Goal: Information Seeking & Learning: Learn about a topic

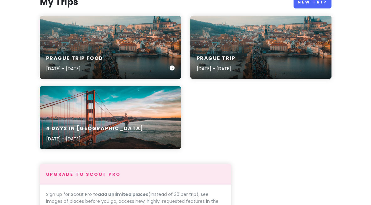
scroll to position [80, 0]
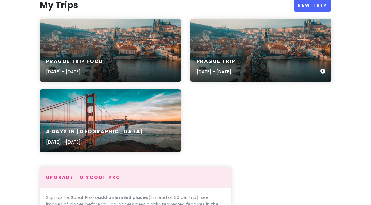
click at [270, 61] on div "Prague Trip [DATE] - [DATE]" at bounding box center [260, 67] width 141 height 30
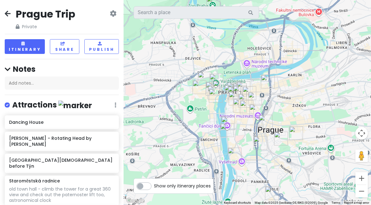
drag, startPoint x: 276, startPoint y: 93, endPoint x: 258, endPoint y: 37, distance: 58.9
click at [258, 37] on div at bounding box center [248, 102] width 248 height 205
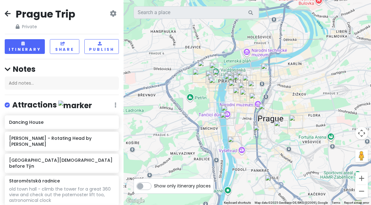
drag, startPoint x: 236, startPoint y: 67, endPoint x: 237, endPoint y: 55, distance: 11.9
click at [237, 55] on div at bounding box center [248, 102] width 248 height 205
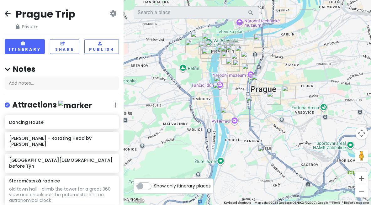
click at [264, 154] on img "Sunset Cinema" at bounding box center [265, 153] width 14 height 14
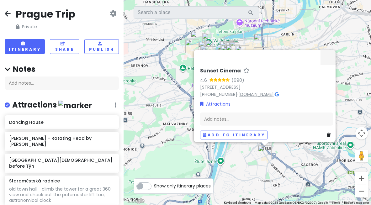
click at [252, 93] on link "[DOMAIN_NAME]" at bounding box center [255, 94] width 35 height 6
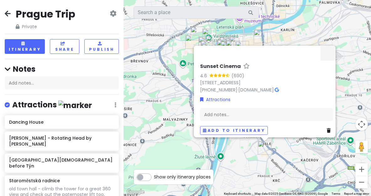
click at [283, 178] on div "Sunset Cinema 4.6 (690) Na Pankráci 86, 140 00 Praha 4-Nusle, [GEOGRAPHIC_DATA]…" at bounding box center [248, 98] width 248 height 196
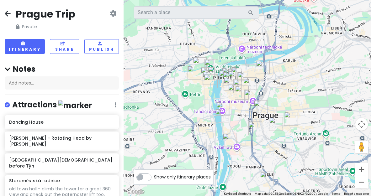
drag, startPoint x: 290, startPoint y: 111, endPoint x: 293, endPoint y: 143, distance: 31.9
click at [293, 143] on div at bounding box center [248, 98] width 248 height 196
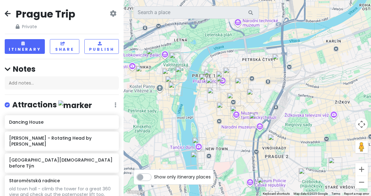
click at [278, 67] on img "Eden's Garden Massage & SPA - Grandior" at bounding box center [279, 61] width 14 height 14
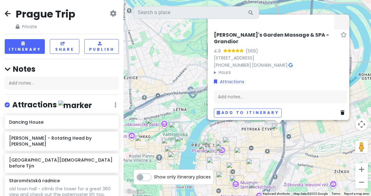
click at [265, 137] on div "Eden's Garden Massage & SPA - Grandior 4.9 (569) [STREET_ADDRESS] [PHONE_NUMBER…" at bounding box center [248, 98] width 248 height 196
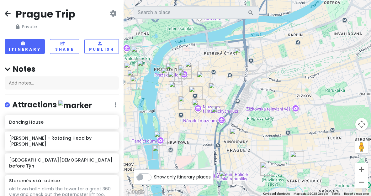
drag, startPoint x: 316, startPoint y: 153, endPoint x: 277, endPoint y: 78, distance: 84.6
click at [277, 77] on div at bounding box center [248, 98] width 248 height 196
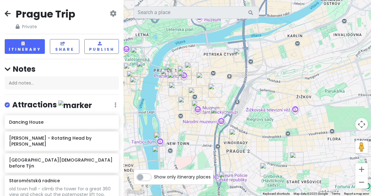
click at [217, 94] on img "Museum of Senses" at bounding box center [215, 91] width 14 height 14
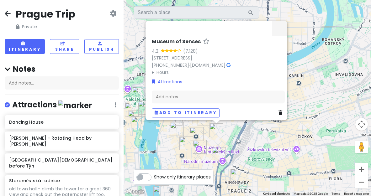
click at [256, 157] on div "Museum of Senses 4.2 (7,128) [STREET_ADDRESS] [PHONE_NUMBER] · [DOMAIN_NAME] · …" at bounding box center [248, 98] width 248 height 196
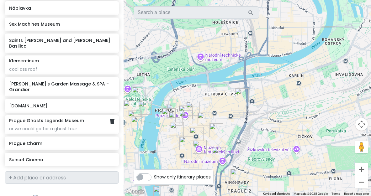
scroll to position [552, 0]
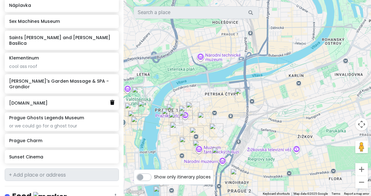
click at [113, 100] on icon at bounding box center [112, 102] width 4 height 5
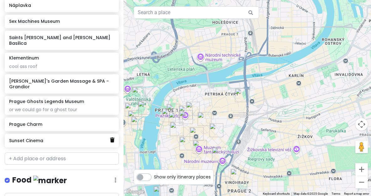
click at [113, 138] on icon at bounding box center [112, 140] width 4 height 5
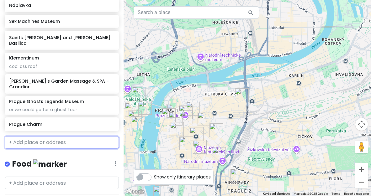
click at [95, 136] on input "text" at bounding box center [62, 142] width 114 height 13
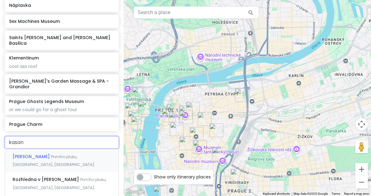
type input "[PERSON_NAME]"
click at [94, 154] on span "Prvního pluku, [GEOGRAPHIC_DATA], [GEOGRAPHIC_DATA]" at bounding box center [54, 160] width 82 height 13
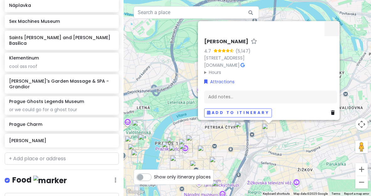
click at [198, 136] on img "Church of Our Lady before Týn" at bounding box center [193, 142] width 14 height 14
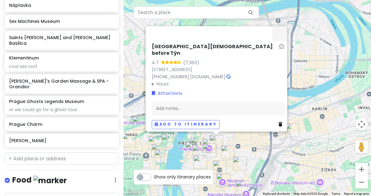
click at [269, 161] on div "[DEMOGRAPHIC_DATA][GEOGRAPHIC_DATA][DEMOGRAPHIC_DATA] before Týn 4.7 (7,360) [S…" at bounding box center [248, 98] width 248 height 196
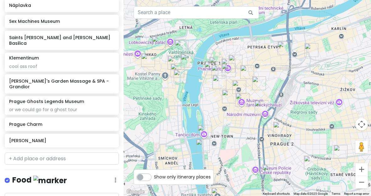
drag, startPoint x: 210, startPoint y: 106, endPoint x: 228, endPoint y: 25, distance: 82.7
click at [228, 25] on div at bounding box center [248, 98] width 248 height 196
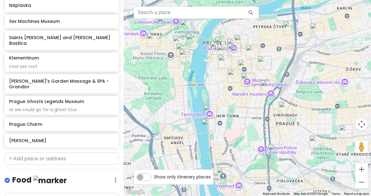
drag, startPoint x: 326, startPoint y: 111, endPoint x: 333, endPoint y: 91, distance: 21.4
click at [333, 91] on div at bounding box center [248, 98] width 248 height 196
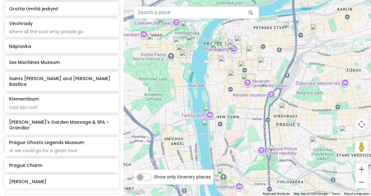
scroll to position [511, 0]
click at [41, 118] on div "[PERSON_NAME]'s Garden Massage & SPA - Grandior" at bounding box center [59, 125] width 101 height 14
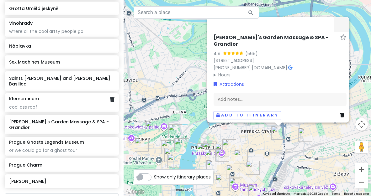
click at [30, 96] on h6 "Klementinum" at bounding box center [24, 99] width 30 height 6
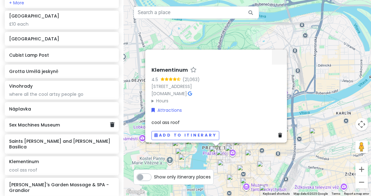
scroll to position [448, 0]
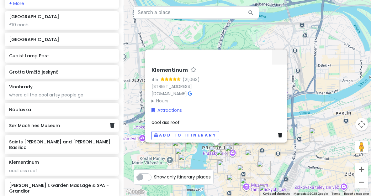
click at [55, 122] on div "Sex Machines Museum" at bounding box center [59, 126] width 101 height 9
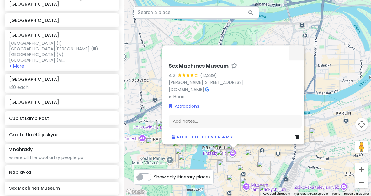
scroll to position [385, 0]
click at [204, 87] on link "[DOMAIN_NAME]" at bounding box center [186, 90] width 35 height 6
click at [70, 100] on h6 "[GEOGRAPHIC_DATA]" at bounding box center [59, 103] width 101 height 6
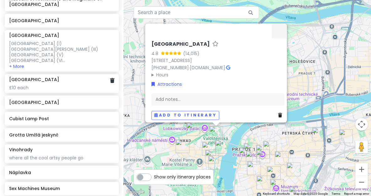
click at [59, 85] on div "£10 each" at bounding box center [61, 88] width 105 height 6
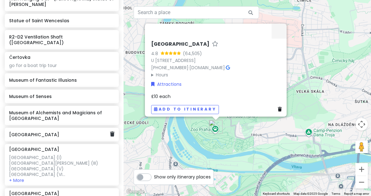
scroll to position [270, 0]
click at [69, 110] on h6 "Museum of Alchemists and Magicians of [GEOGRAPHIC_DATA]" at bounding box center [59, 115] width 101 height 11
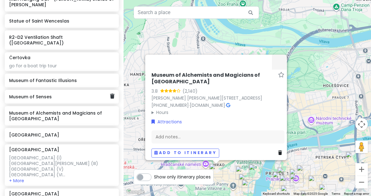
click at [68, 94] on h6 "Museum of Senses" at bounding box center [59, 97] width 101 height 6
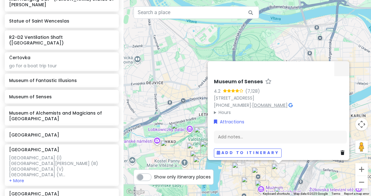
click at [277, 102] on link "[DOMAIN_NAME]" at bounding box center [269, 105] width 35 height 6
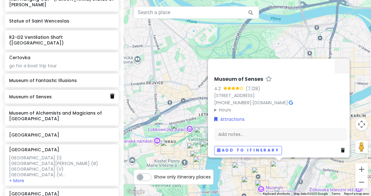
click at [114, 93] on link at bounding box center [112, 97] width 4 height 8
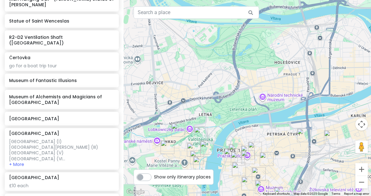
click at [103, 94] on h6 "Museum of Alchemists and Magicians of [GEOGRAPHIC_DATA]" at bounding box center [61, 99] width 105 height 11
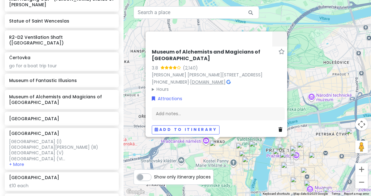
click at [214, 79] on link "[DOMAIN_NAME]" at bounding box center [207, 82] width 35 height 6
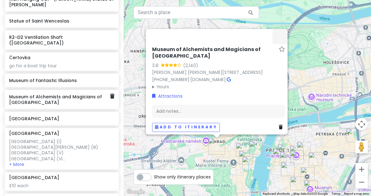
click at [66, 94] on h6 "Museum of Alchemists and Magicians of [GEOGRAPHIC_DATA]" at bounding box center [59, 99] width 101 height 11
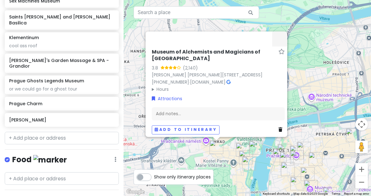
scroll to position [559, 0]
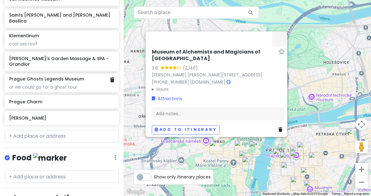
click at [62, 84] on div "or we could go for a ghost tour" at bounding box center [61, 87] width 105 height 6
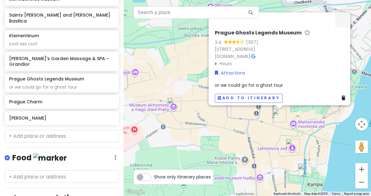
drag, startPoint x: 208, startPoint y: 165, endPoint x: 234, endPoint y: 120, distance: 52.2
click at [234, 120] on div "Prague Ghosts Legends Museum 3.4 (397) [STREET_ADDRESS] [DOMAIN_NAME] · Hours […" at bounding box center [248, 98] width 248 height 196
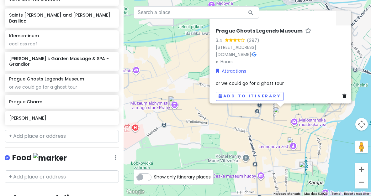
click at [192, 105] on div "Prague Ghosts Legends Museum 3.4 (397) [STREET_ADDRESS] [DOMAIN_NAME] · Hours […" at bounding box center [248, 98] width 248 height 196
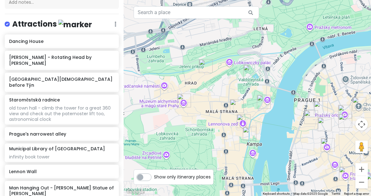
scroll to position [84, 0]
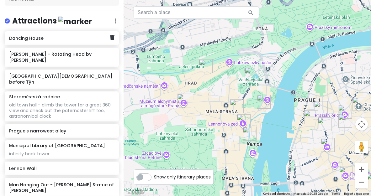
click at [78, 40] on div "Dancing House" at bounding box center [59, 38] width 101 height 9
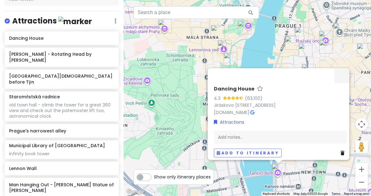
click at [182, 138] on div "Dancing House 4.3 (63,100) [STREET_ADDRESS] [DOMAIN_NAME] · Attractions Add not…" at bounding box center [248, 98] width 248 height 196
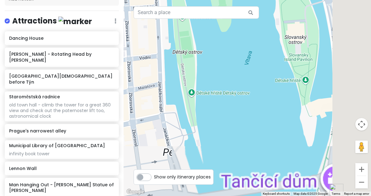
drag, startPoint x: 295, startPoint y: 152, endPoint x: 186, endPoint y: 48, distance: 150.2
click at [186, 48] on div at bounding box center [248, 98] width 248 height 196
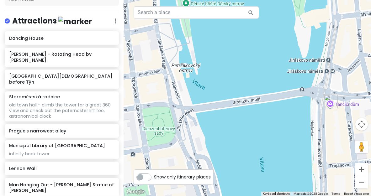
drag, startPoint x: 295, startPoint y: 170, endPoint x: 288, endPoint y: 81, distance: 89.7
click at [288, 80] on div at bounding box center [248, 98] width 248 height 196
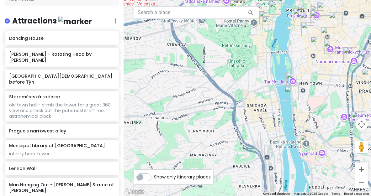
click at [289, 95] on img "Náplavka" at bounding box center [292, 93] width 14 height 14
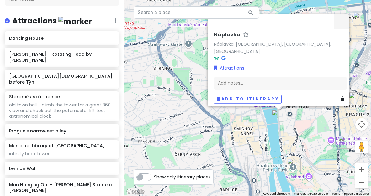
click at [270, 128] on div "Náplavka Náplavka, [GEOGRAPHIC_DATA], [GEOGRAPHIC_DATA], [GEOGRAPHIC_DATA] Attr…" at bounding box center [248, 98] width 248 height 196
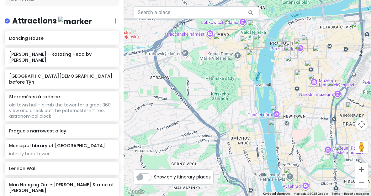
drag, startPoint x: 278, startPoint y: 152, endPoint x: 275, endPoint y: 160, distance: 9.0
click at [275, 160] on div at bounding box center [248, 98] width 248 height 196
click at [262, 106] on div at bounding box center [248, 98] width 248 height 196
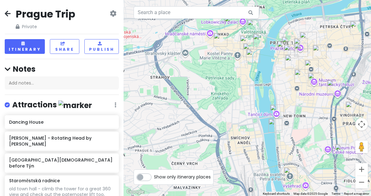
scroll to position [0, 0]
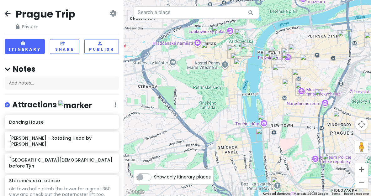
drag, startPoint x: 225, startPoint y: 79, endPoint x: 212, endPoint y: 88, distance: 16.0
click at [212, 89] on div at bounding box center [248, 98] width 248 height 196
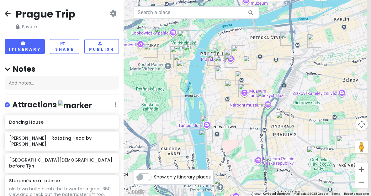
drag, startPoint x: 233, startPoint y: 92, endPoint x: 173, endPoint y: 94, distance: 59.6
click at [173, 94] on div at bounding box center [248, 98] width 248 height 196
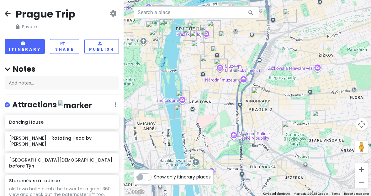
drag, startPoint x: 334, startPoint y: 142, endPoint x: 310, endPoint y: 116, distance: 35.5
click at [310, 116] on div at bounding box center [248, 98] width 248 height 196
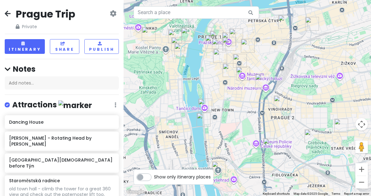
drag, startPoint x: 288, startPoint y: 100, endPoint x: 322, endPoint y: 121, distance: 39.3
click at [322, 121] on div at bounding box center [248, 98] width 248 height 196
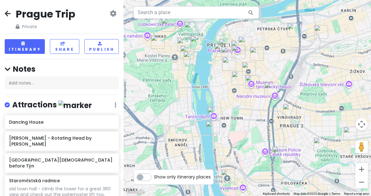
click at [302, 2] on div at bounding box center [248, 98] width 248 height 196
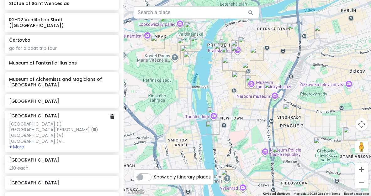
scroll to position [296, 0]
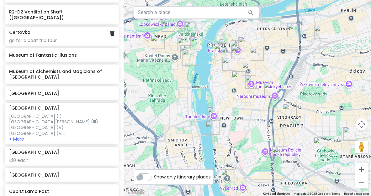
click at [67, 31] on div "Čertovka go for a boat trip tour" at bounding box center [62, 36] width 114 height 19
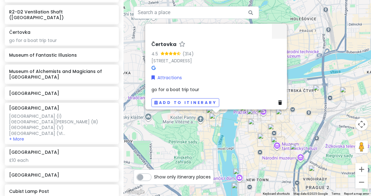
click at [229, 140] on div "Čertovka 4.5 (314) [GEOGRAPHIC_DATA], 118 00 [GEOGRAPHIC_DATA]-[GEOGRAPHIC_DATA…" at bounding box center [248, 98] width 248 height 196
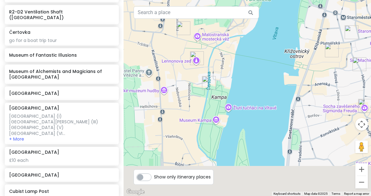
drag, startPoint x: 231, startPoint y: 136, endPoint x: 212, endPoint y: 47, distance: 90.3
click at [212, 47] on div at bounding box center [248, 98] width 248 height 196
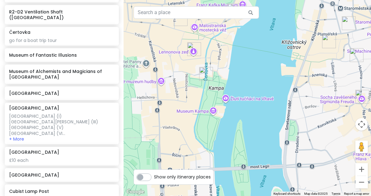
click at [207, 74] on img "Čertovka" at bounding box center [206, 74] width 14 height 14
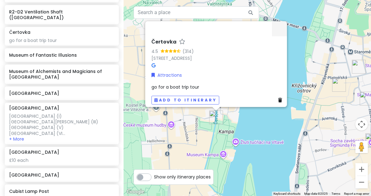
click at [163, 39] on h6 "Čertovka" at bounding box center [164, 42] width 25 height 7
click at [163, 39] on input "Čertovka" at bounding box center [218, 41] width 133 height 10
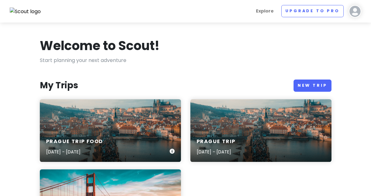
click at [124, 129] on div "Prague Trip food [DATE] - [DATE]" at bounding box center [110, 130] width 141 height 63
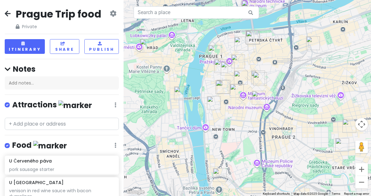
click at [312, 43] on img "Kasárna Karlín" at bounding box center [313, 43] width 14 height 14
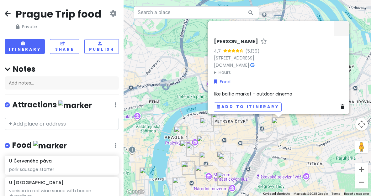
click at [274, 138] on div "Kasárna Karlín 4.7 (5,139) Prvního pluku 20/2, Karlín, 186 00 Praha-Praha 8, Cz…" at bounding box center [248, 98] width 248 height 196
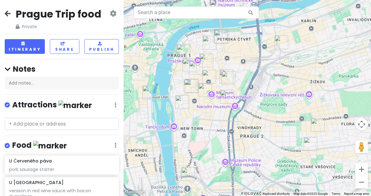
drag, startPoint x: 282, startPoint y: 100, endPoint x: 286, endPoint y: 16, distance: 84.2
click at [286, 16] on div at bounding box center [248, 98] width 248 height 196
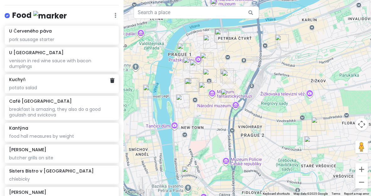
scroll to position [131, 0]
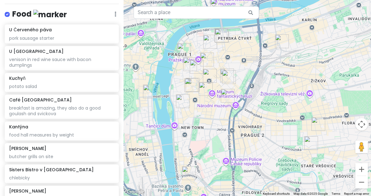
click at [74, 110] on div "breakfast is amazing, they also do a good goulash and svickova" at bounding box center [61, 110] width 105 height 11
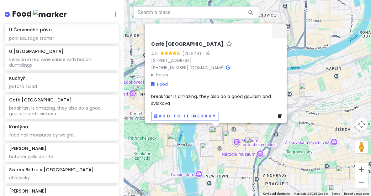
click at [217, 149] on div "Café Louvre 4.5 (20,679) · Národní 22, 110 00 Praha 1-Nové Město, Czechia +420 …" at bounding box center [248, 98] width 248 height 196
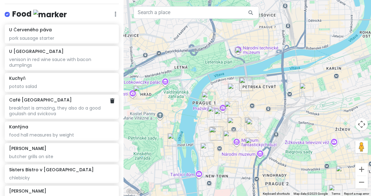
click at [73, 106] on div "breakfast is amazing, they also do a good goulash and svickova" at bounding box center [61, 110] width 105 height 11
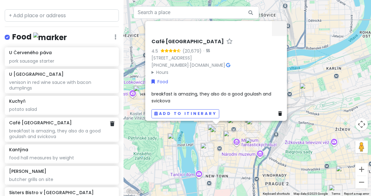
scroll to position [107, 0]
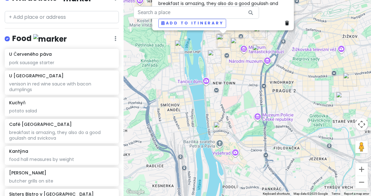
drag, startPoint x: 244, startPoint y: 159, endPoint x: 251, endPoint y: 64, distance: 95.0
click at [251, 64] on div "Café Louvre 4.5 (20,679) · Národní 22, 110 00 Praha 1-Nové Město, Czechia +420 …" at bounding box center [248, 98] width 248 height 196
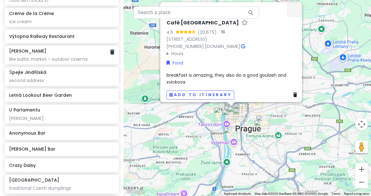
scroll to position [332, 0]
click at [66, 37] on div "Výtopna Railway Restaurant" at bounding box center [62, 36] width 114 height 14
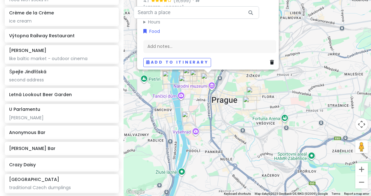
drag, startPoint x: 268, startPoint y: 139, endPoint x: 295, endPoint y: 88, distance: 58.1
click at [295, 88] on div "Výtopna Railway Restaurant 4.1 (15,699) · Václavské nám. 802/56, Nové Město, 11…" at bounding box center [248, 98] width 248 height 196
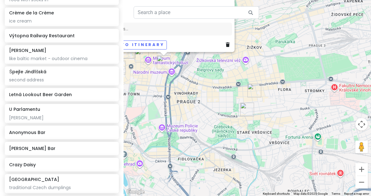
click at [253, 89] on img "Kus Koláče" at bounding box center [255, 91] width 14 height 14
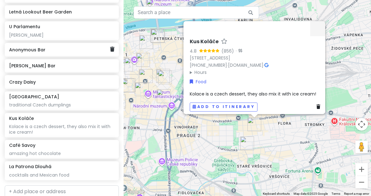
scroll to position [414, 0]
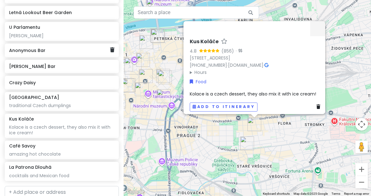
click at [69, 48] on h6 "Anonymous Bar" at bounding box center [59, 51] width 101 height 6
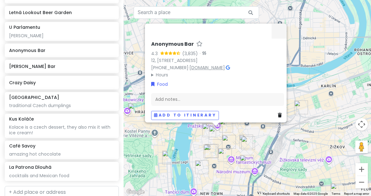
click at [202, 65] on link "www.anonymousbar.cz" at bounding box center [207, 68] width 35 height 6
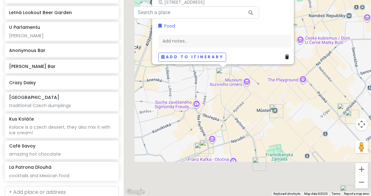
drag, startPoint x: 228, startPoint y: 173, endPoint x: 253, endPoint y: 75, distance: 100.6
click at [254, 75] on div "Anonymous Bar 4.3 (3,835) · 12, Michalská 432, Staré Město, 110 00 Praha-Praha …" at bounding box center [248, 98] width 248 height 196
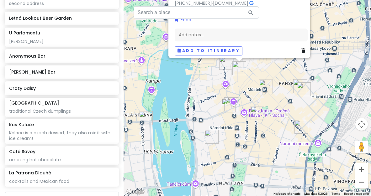
scroll to position [403, 0]
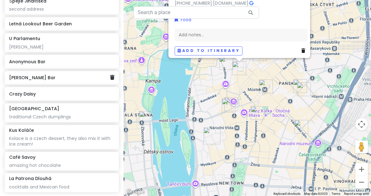
click at [60, 75] on h6 "Hemingway Bar" at bounding box center [59, 78] width 101 height 6
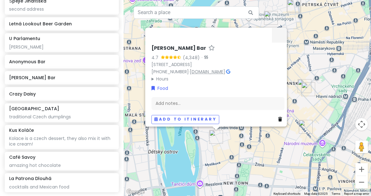
click at [215, 72] on link "www.hemingwaybar.cz" at bounding box center [207, 72] width 35 height 6
click at [112, 59] on icon at bounding box center [112, 61] width 4 height 5
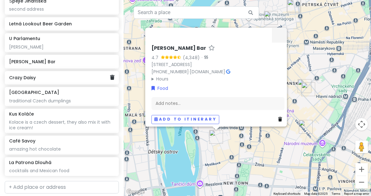
click at [73, 76] on h6 "Crazy Daisy" at bounding box center [59, 78] width 101 height 6
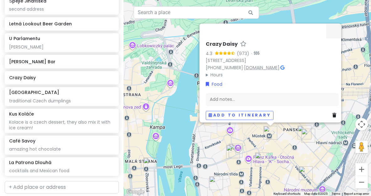
click at [261, 65] on link "crazydaisy.cz" at bounding box center [261, 68] width 35 height 6
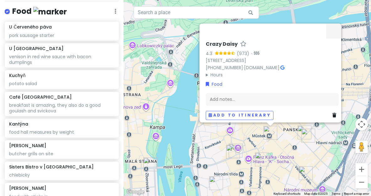
scroll to position [122, 0]
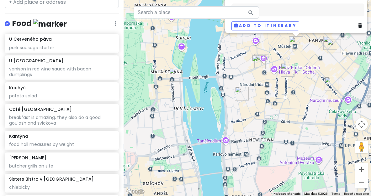
drag, startPoint x: 186, startPoint y: 158, endPoint x: 212, endPoint y: 67, distance: 94.3
click at [213, 67] on div "Crazy Daisy 4.3 (973) · Václavské nám. 773/4, 110 00 Praha 1-Nové Město, Czechi…" at bounding box center [248, 98] width 248 height 196
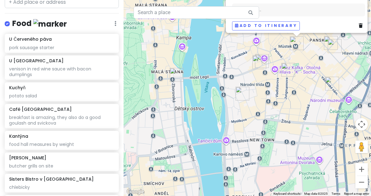
click at [177, 78] on img "Café Savoy" at bounding box center [177, 75] width 14 height 14
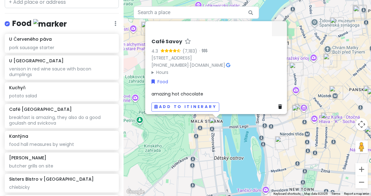
click at [183, 155] on div "Café Savoy 4.3 (7,183) · Vítězná 124/5, 150 00 Praha 5-Smíchov, Czechia +420 73…" at bounding box center [248, 98] width 248 height 196
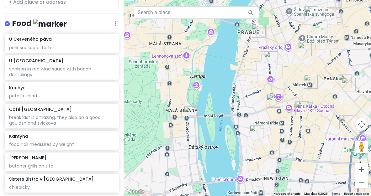
drag, startPoint x: 206, startPoint y: 78, endPoint x: 147, endPoint y: 33, distance: 74.2
click at [147, 33] on div at bounding box center [248, 98] width 248 height 196
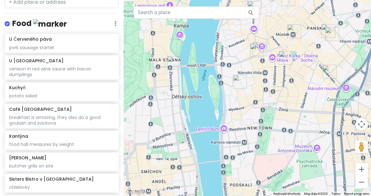
drag, startPoint x: 194, startPoint y: 102, endPoint x: 253, endPoint y: 85, distance: 61.2
click at [253, 85] on div at bounding box center [248, 98] width 248 height 196
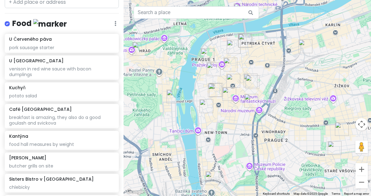
drag, startPoint x: 289, startPoint y: 48, endPoint x: 232, endPoint y: 78, distance: 64.7
click at [232, 78] on img "Crazy Daisy" at bounding box center [234, 81] width 14 height 14
click at [253, 103] on img "Výtopna Railway Restaurant" at bounding box center [251, 101] width 14 height 14
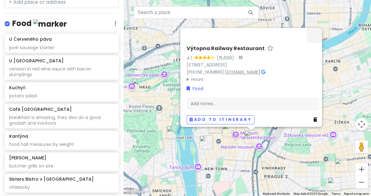
click at [241, 69] on link "vytopna.cz" at bounding box center [242, 72] width 35 height 6
click at [142, 85] on img "Kuchyň" at bounding box center [139, 85] width 14 height 14
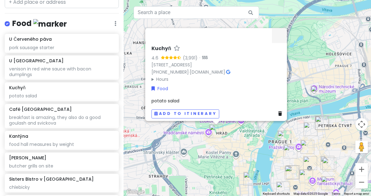
click at [262, 158] on div "Kuchyň 4.6 (3,991) · Hradčanské nám. 186/1, Hradčany, 118 00 Praha-Praha 1, Cze…" at bounding box center [248, 98] width 248 height 196
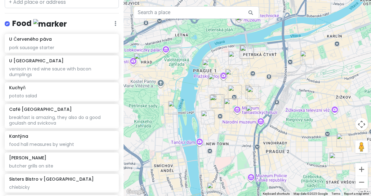
drag, startPoint x: 262, startPoint y: 158, endPoint x: 185, endPoint y: 86, distance: 105.7
click at [185, 86] on div at bounding box center [248, 98] width 248 height 196
click at [308, 60] on img "Kasárna Karlín" at bounding box center [307, 58] width 14 height 14
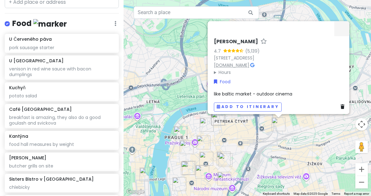
click at [243, 63] on link "[DOMAIN_NAME]" at bounding box center [231, 65] width 35 height 6
click at [245, 64] on link "[DOMAIN_NAME]" at bounding box center [231, 65] width 35 height 6
click at [170, 84] on div "Kasárna Karlín 4.7 (5,139) Prvního pluku 20/2, Karlín, 186 00 Praha-Praha 8, Cz…" at bounding box center [248, 98] width 248 height 196
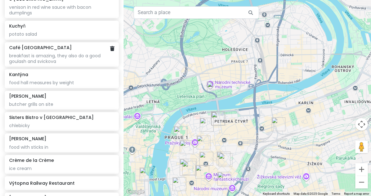
scroll to position [199, 0]
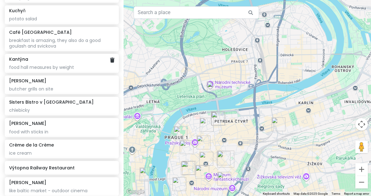
click at [65, 69] on div "Kantýna food hall measures by weight" at bounding box center [62, 63] width 114 height 19
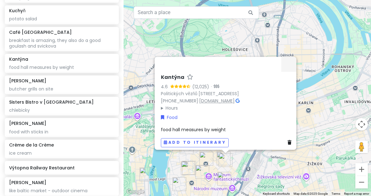
click at [206, 99] on link "www.kantyna.ambi.cz" at bounding box center [216, 101] width 35 height 6
click at [61, 88] on div "butcher grills on site" at bounding box center [61, 89] width 105 height 6
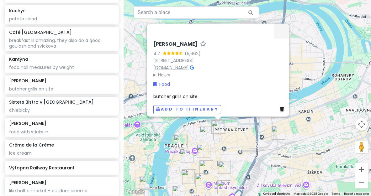
click at [175, 65] on link "www.nasemaso.cz" at bounding box center [170, 68] width 35 height 6
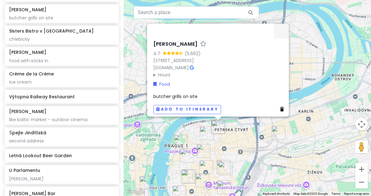
scroll to position [274, 0]
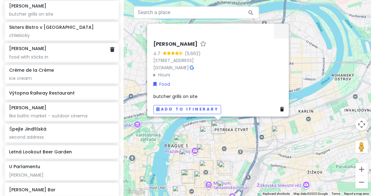
click at [76, 54] on div "food with sticks in" at bounding box center [61, 57] width 105 height 6
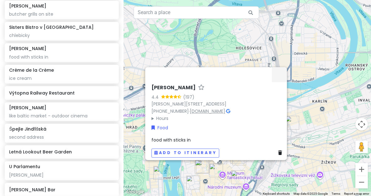
click at [203, 110] on link "www.spejle.eu" at bounding box center [207, 111] width 35 height 6
click at [171, 52] on div "Špejle Jungmannova 4.4 (197) Jungmannova 20, 110 00 Praha 1-Nové Město, Czechia…" at bounding box center [248, 98] width 248 height 196
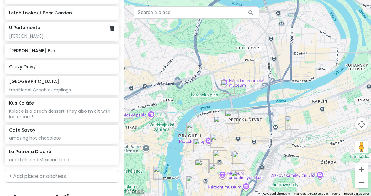
scroll to position [419, 0]
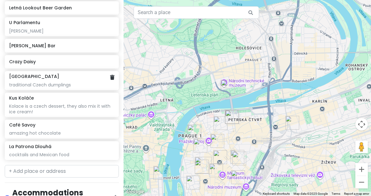
click at [68, 83] on div "traditional Czech dumplings" at bounding box center [61, 85] width 105 height 6
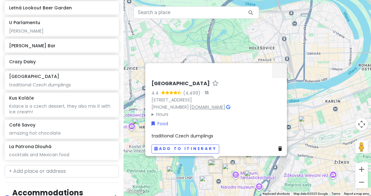
click at [203, 104] on link "www.knedlin.cz" at bounding box center [207, 107] width 35 height 6
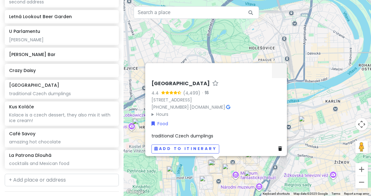
scroll to position [409, 0]
click at [72, 114] on div "Kolace is a czech dessert, they also mix it with ice cream!" at bounding box center [61, 118] width 105 height 11
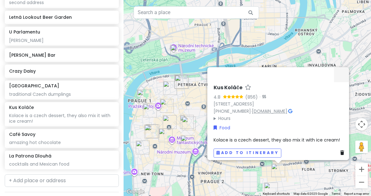
click at [263, 109] on link "instagram.com" at bounding box center [269, 111] width 35 height 6
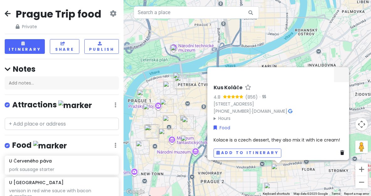
scroll to position [0, 0]
